Goal: Check status: Check status

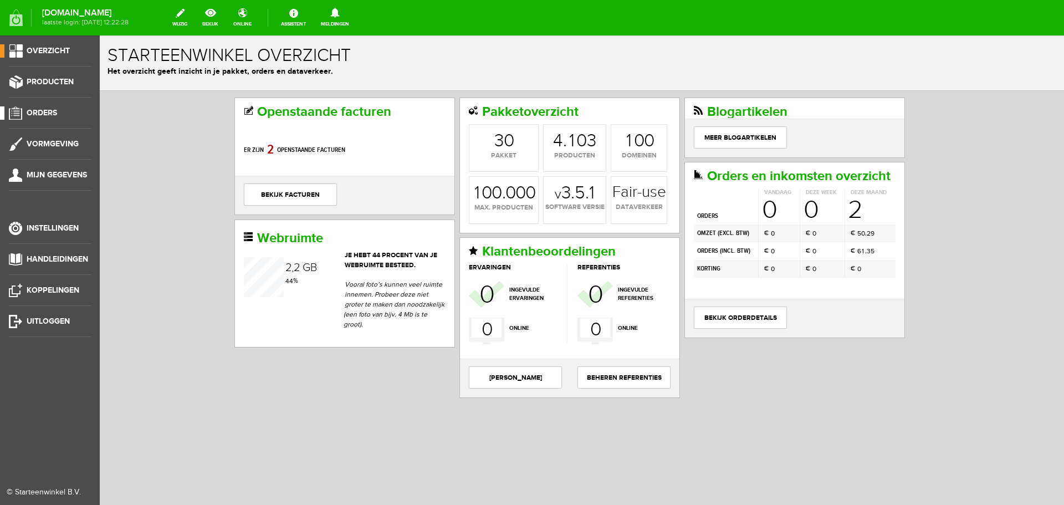
click at [39, 112] on span "Orders" at bounding box center [42, 112] width 30 height 9
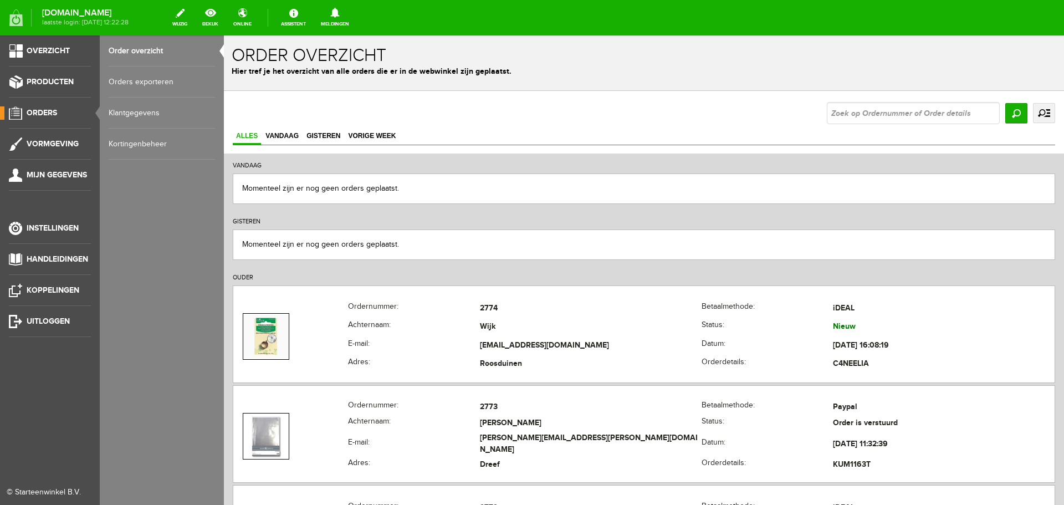
click at [149, 47] on link "Order overzicht" at bounding box center [162, 50] width 106 height 31
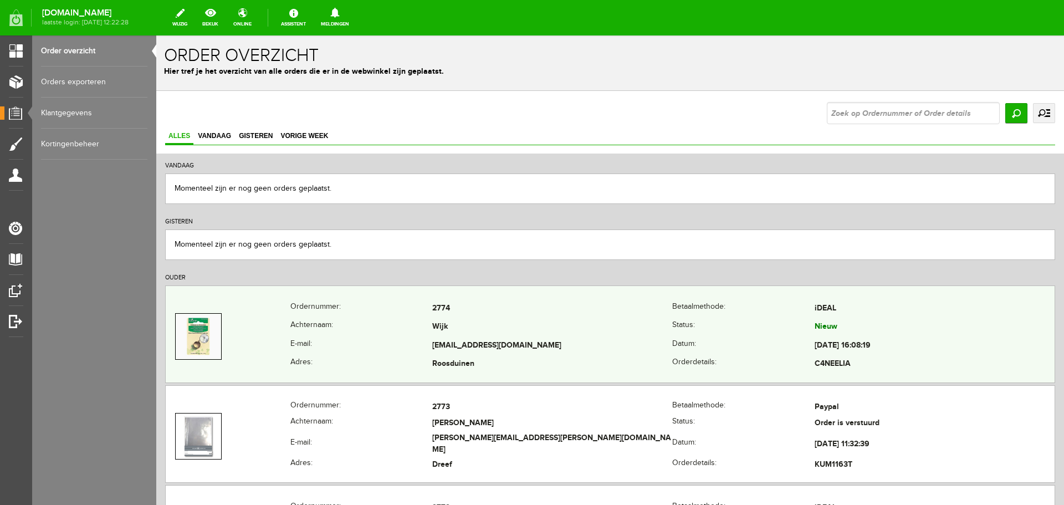
click at [597, 322] on td "Wijk" at bounding box center [552, 327] width 240 height 19
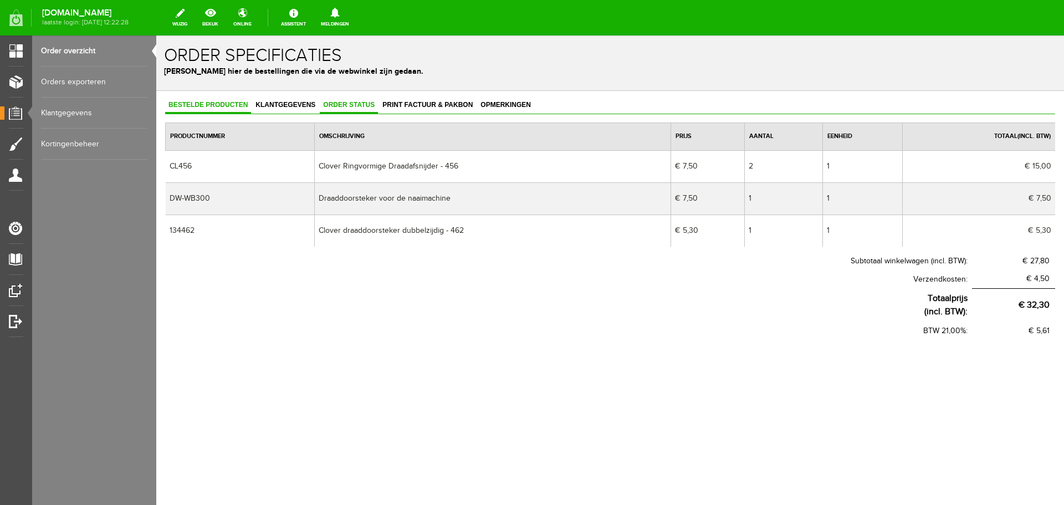
click at [357, 102] on span "Order status" at bounding box center [349, 105] width 58 height 8
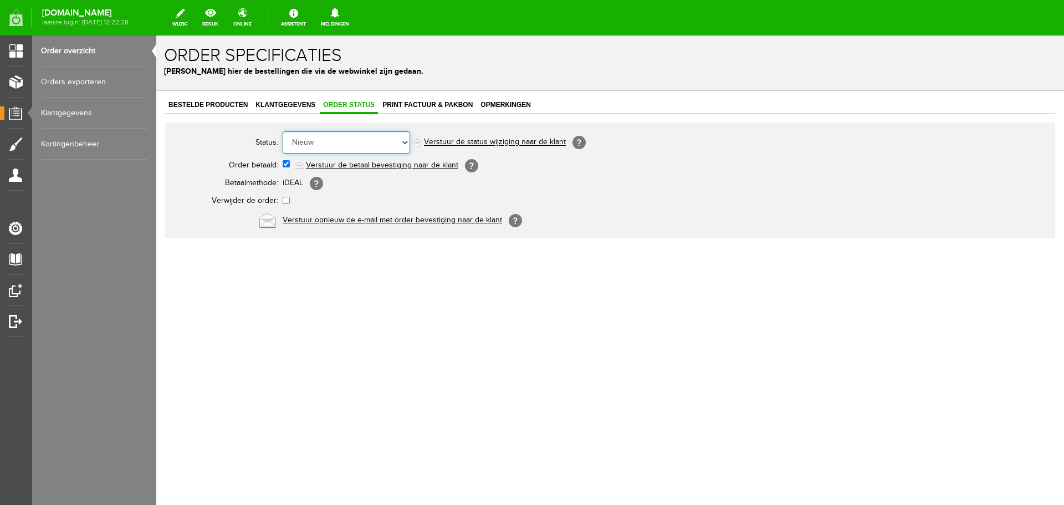
click at [403, 140] on select "Order niet afgerond Nieuw Order in behandeling Wacht op leverancier Wacht op be…" at bounding box center [346, 142] width 127 height 22
select select "7"
click at [283, 131] on select "Order niet afgerond Nieuw Order in behandeling Wacht op leverancier Wacht op be…" at bounding box center [346, 142] width 127 height 22
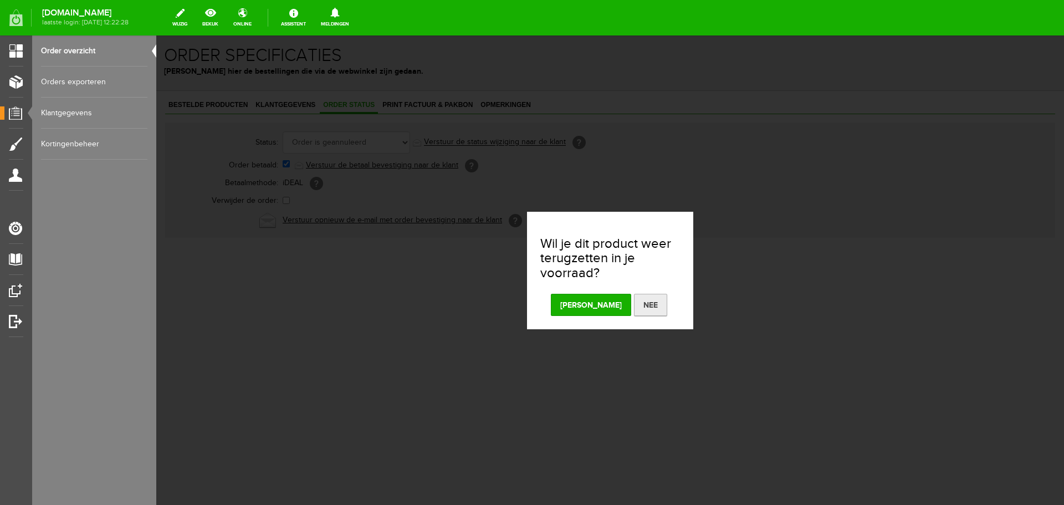
click at [634, 302] on button "Nee" at bounding box center [650, 305] width 33 height 22
